Goal: Information Seeking & Learning: Check status

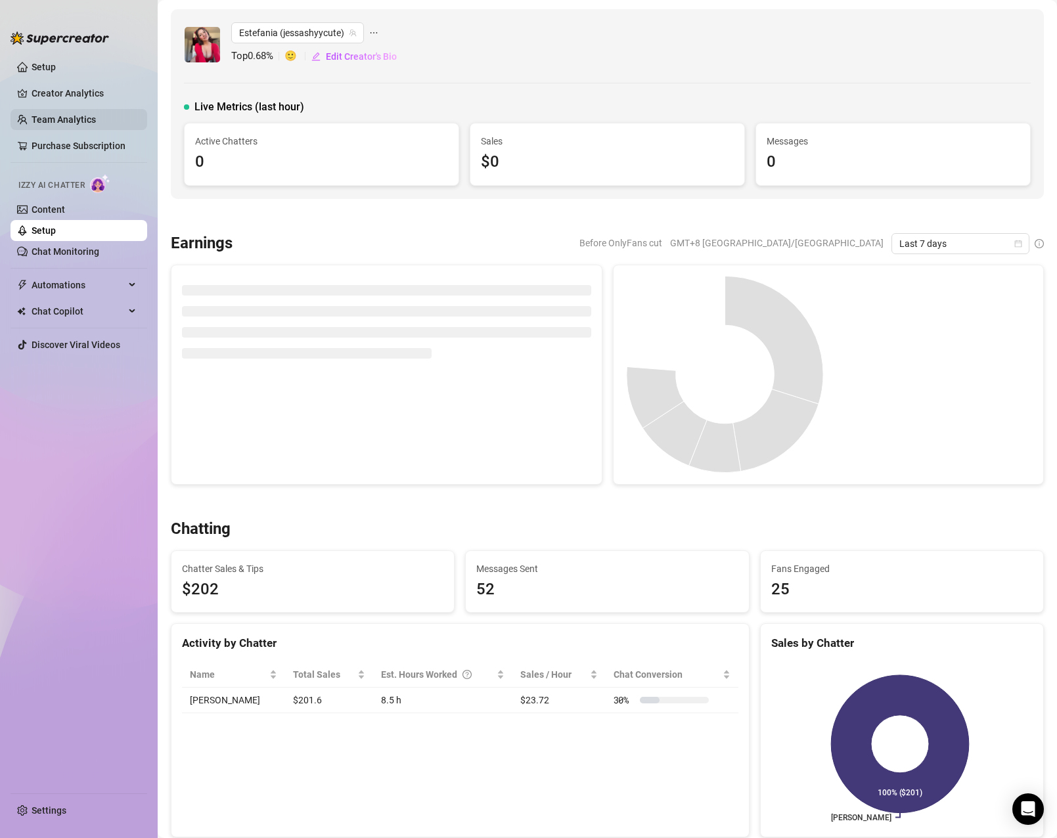
click at [60, 122] on link "Team Analytics" at bounding box center [64, 119] width 64 height 11
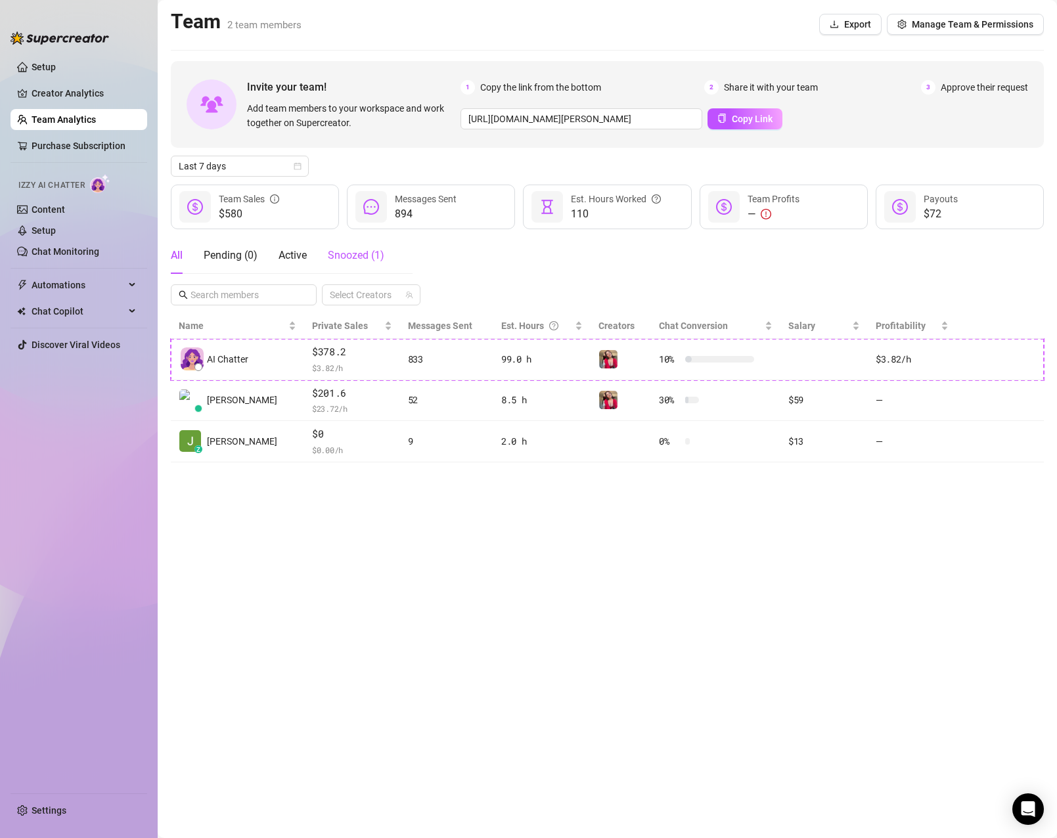
click at [369, 263] on div "Snoozed ( 1 )" at bounding box center [356, 256] width 57 height 16
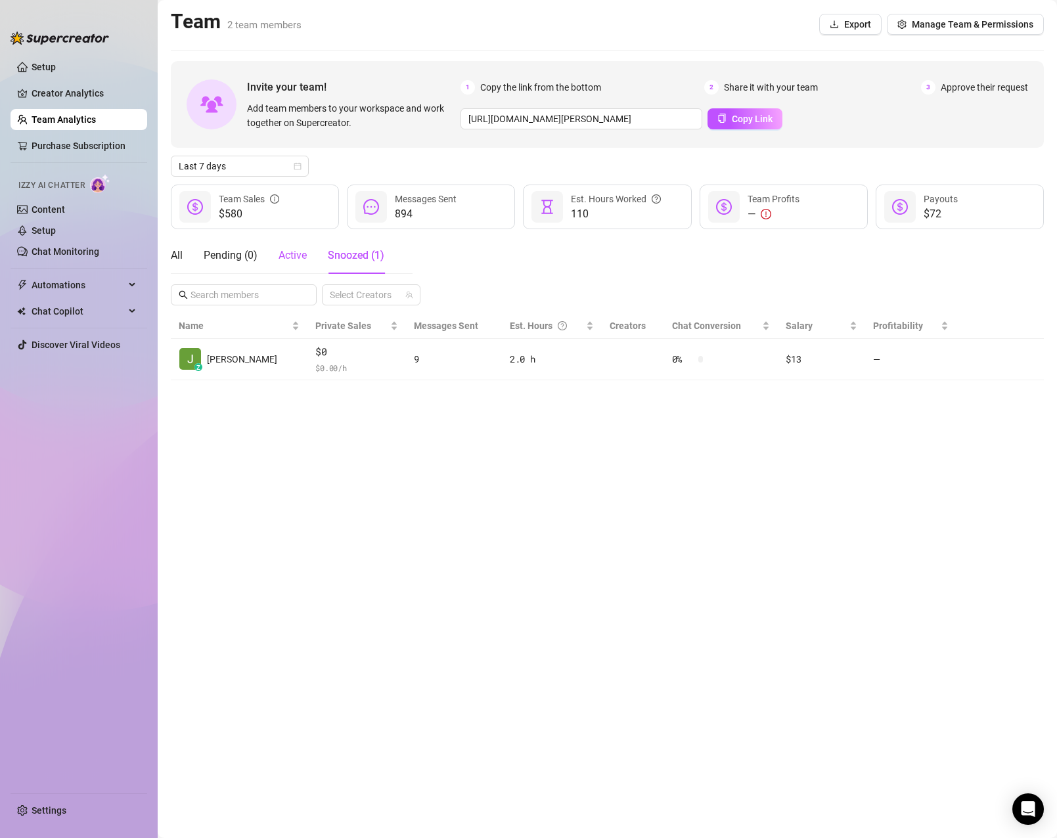
click at [296, 259] on span "Active" at bounding box center [293, 255] width 28 height 12
click at [196, 322] on span "Name" at bounding box center [234, 326] width 110 height 14
click at [81, 87] on link "Creator Analytics" at bounding box center [84, 93] width 105 height 21
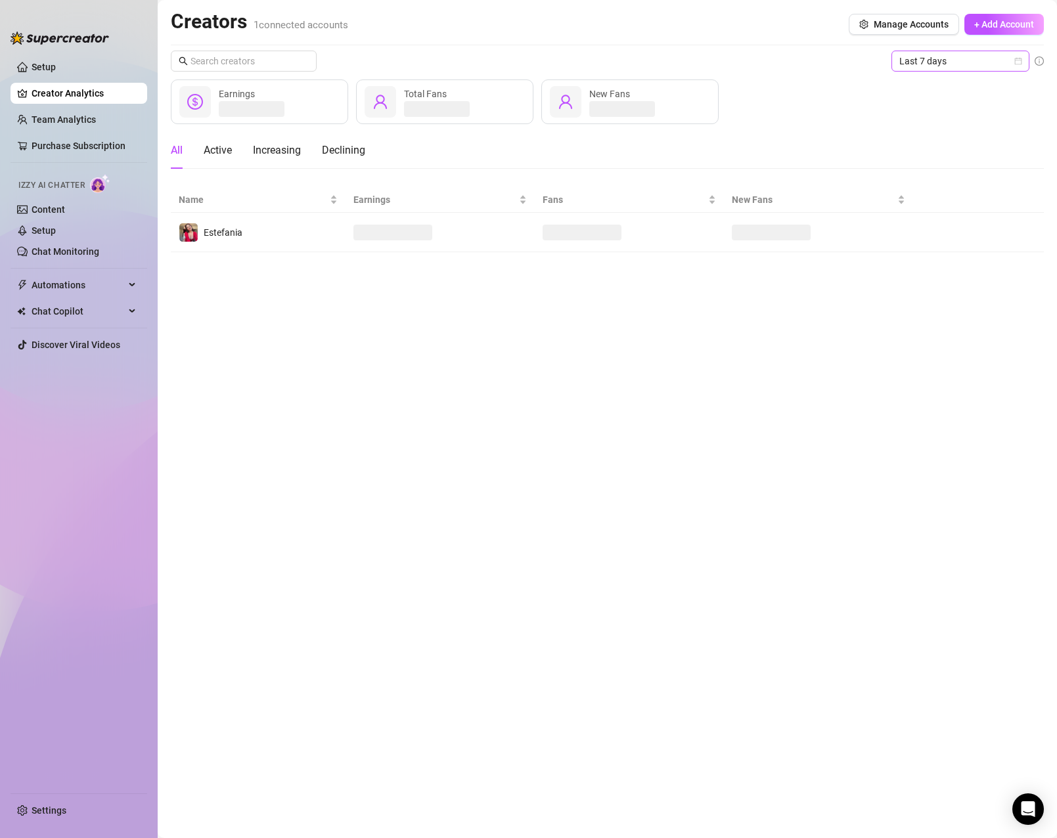
click at [936, 64] on span "Last 7 days" at bounding box center [960, 61] width 122 height 20
click at [937, 168] on div "Custom date" at bounding box center [960, 171] width 117 height 14
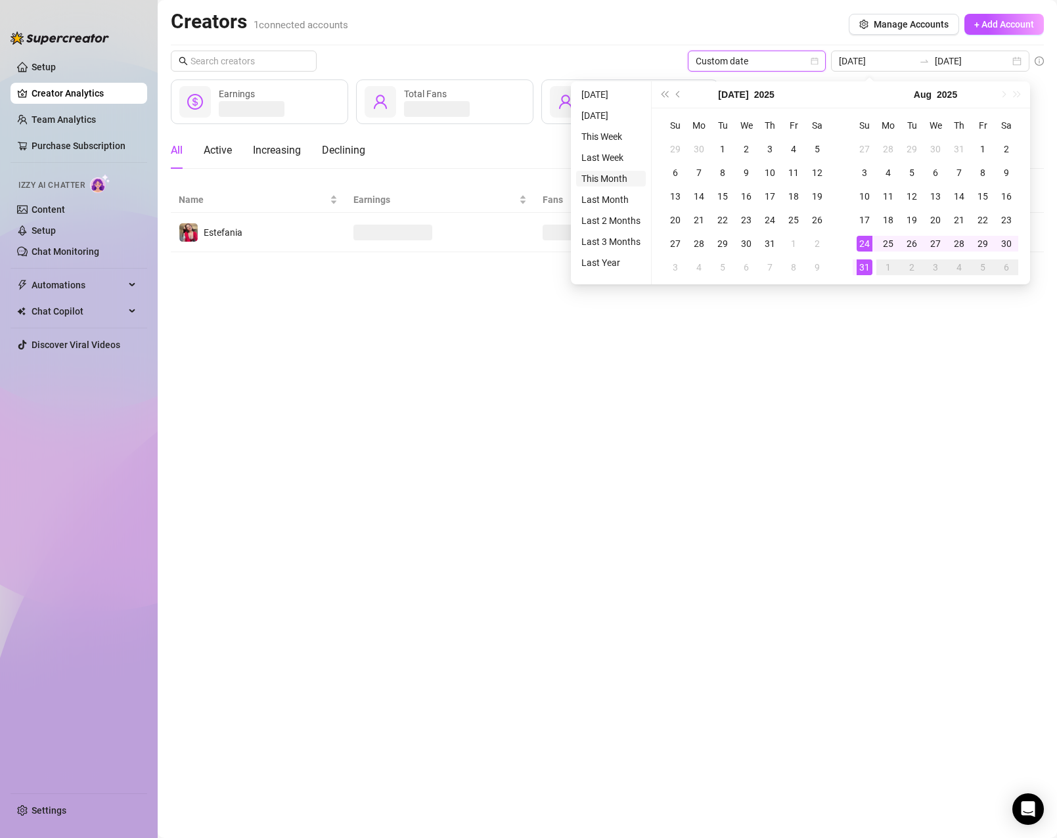
type input "[DATE]"
click at [621, 175] on li "This Month" at bounding box center [611, 179] width 70 height 16
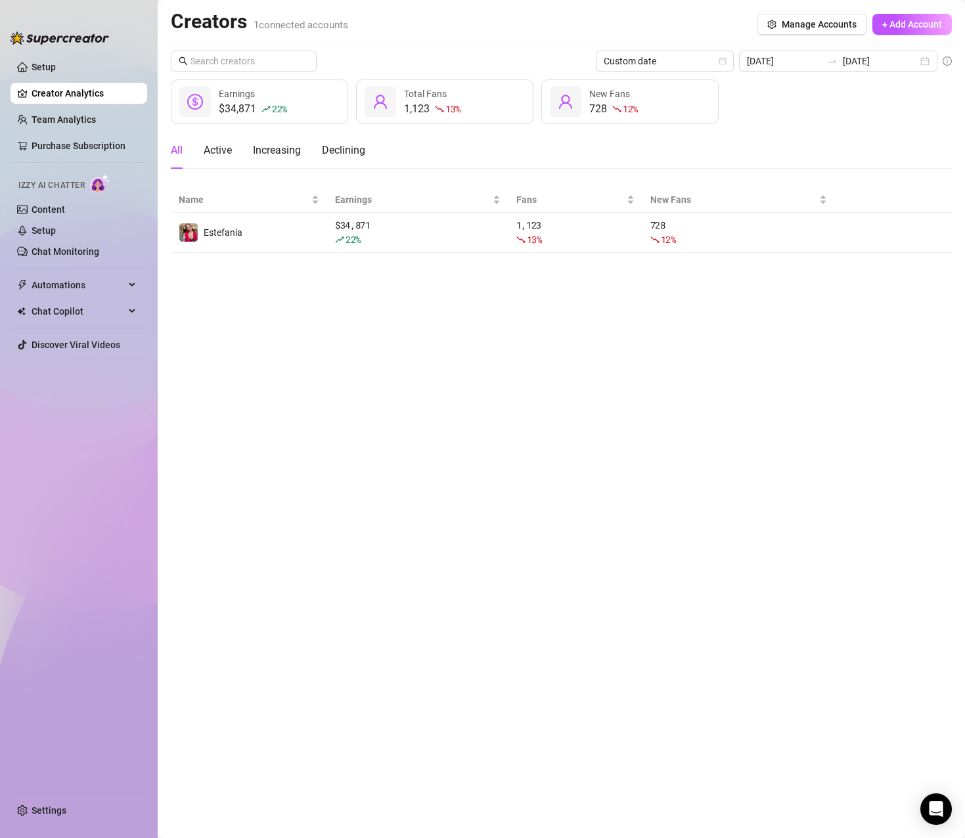
click at [423, 355] on main "Creators 1 connected accounts Manage Accounts + Add Account Custom date [DATE] …" at bounding box center [561, 419] width 807 height 838
